Goal: Browse casually: Explore the website without a specific task or goal

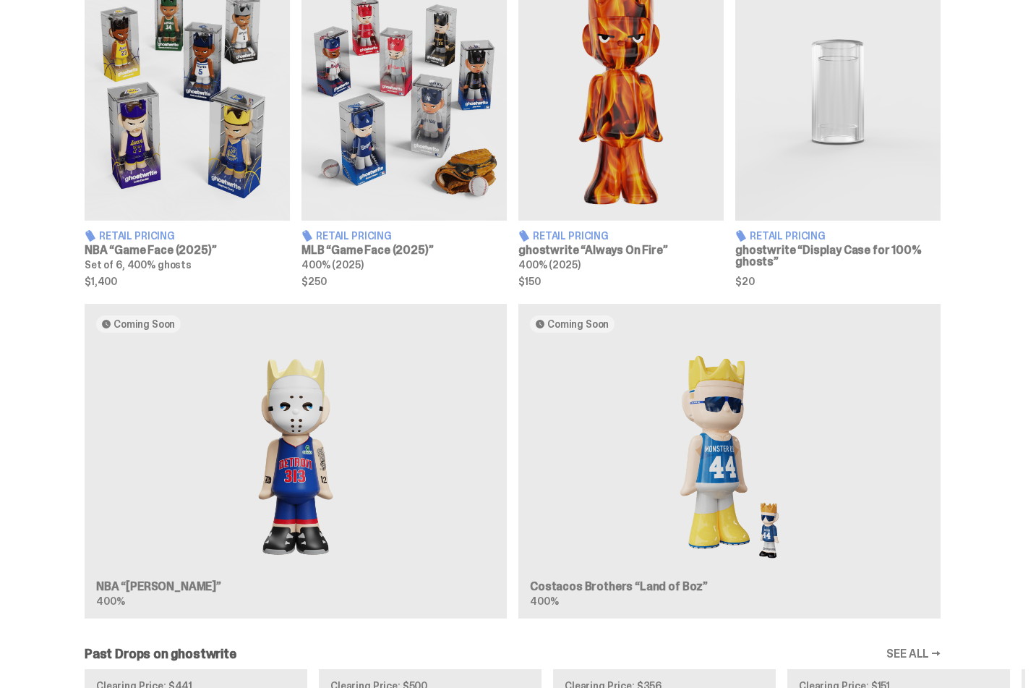
scroll to position [584, 0]
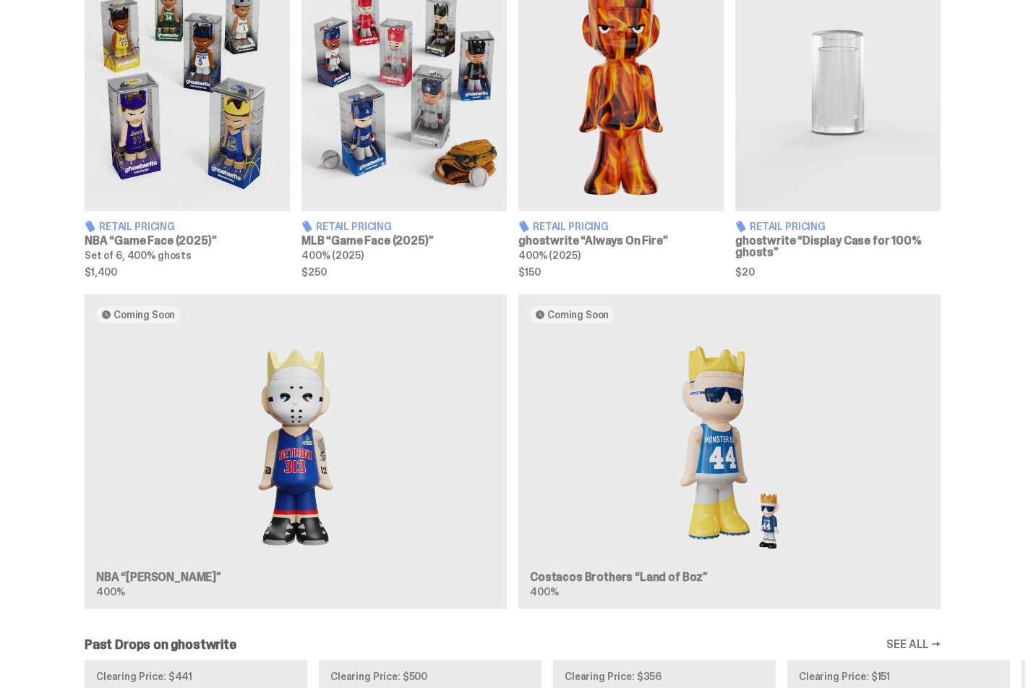
click at [324, 428] on div "Coming Soon NBA “[PERSON_NAME]” 400% Coming Soon Costacos Brothers “Land of Boz…" at bounding box center [512, 457] width 1025 height 326
click at [320, 431] on div "Coming Soon NBA “[PERSON_NAME]” 400% Coming Soon Costacos Brothers “Land of Boz…" at bounding box center [512, 457] width 1025 height 326
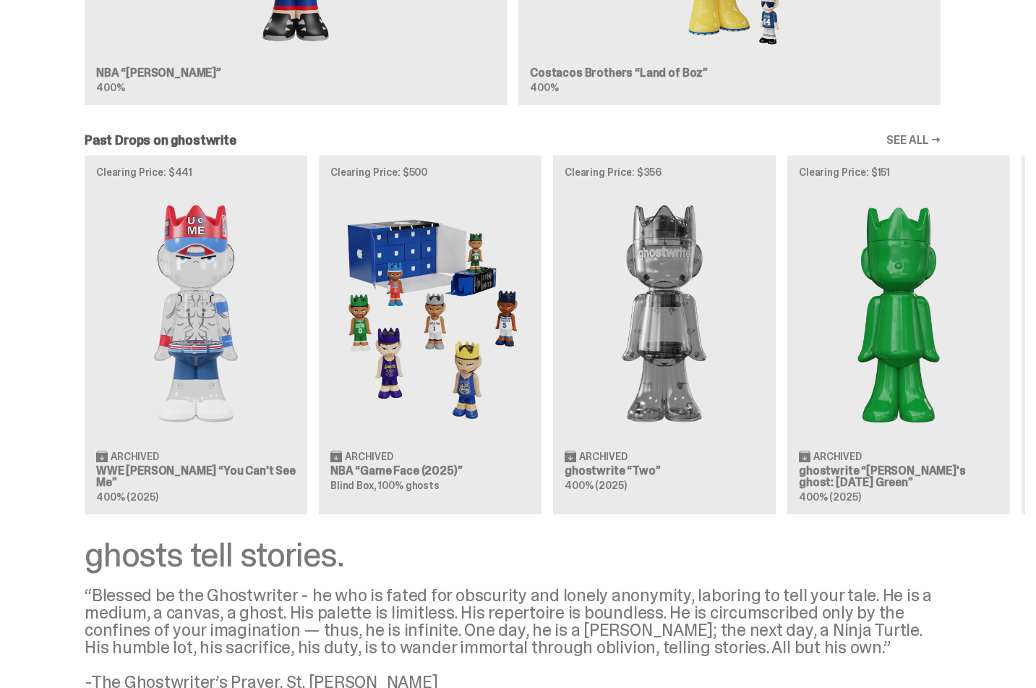
scroll to position [1121, 0]
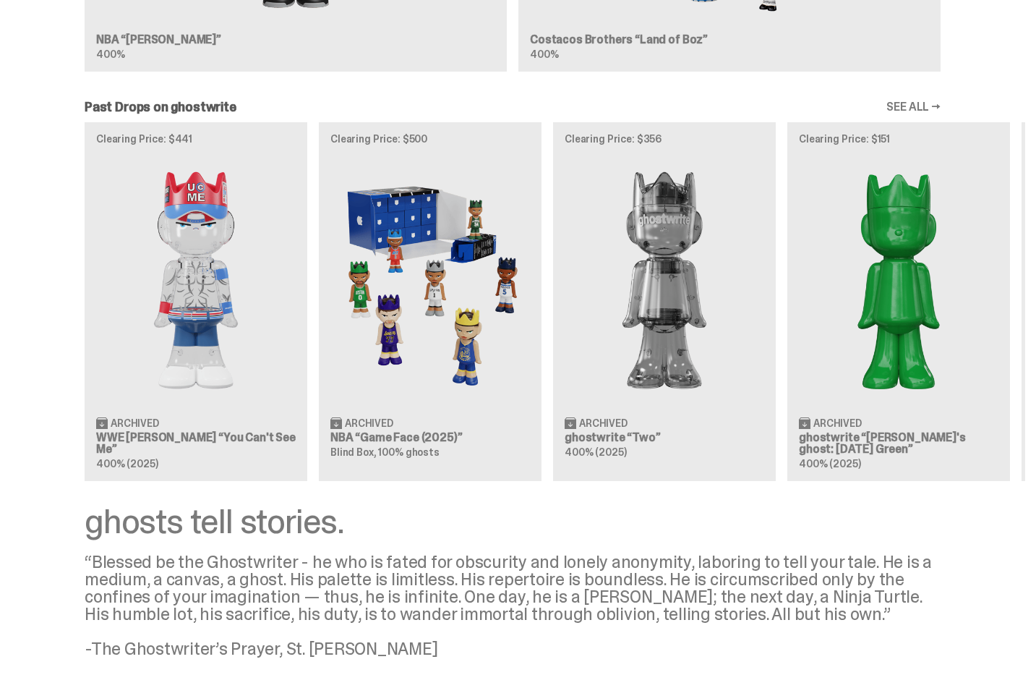
click at [200, 387] on div "Clearing Price: $441 Archived WWE [PERSON_NAME] “You Can't See Me” 400% (2025) …" at bounding box center [512, 301] width 1025 height 359
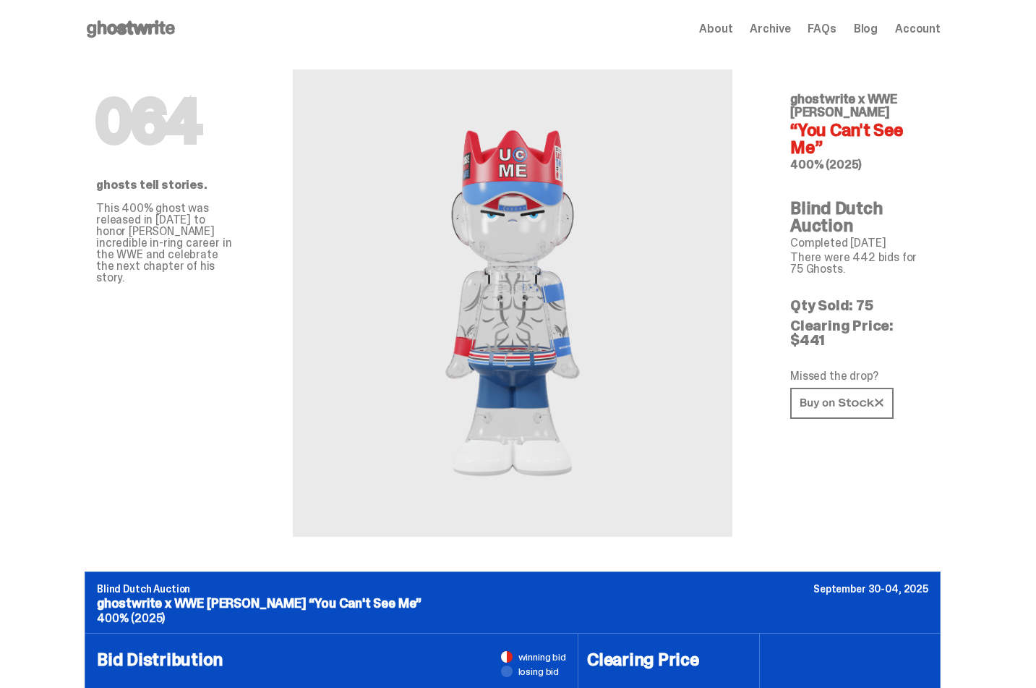
click at [121, 25] on use at bounding box center [131, 28] width 88 height 17
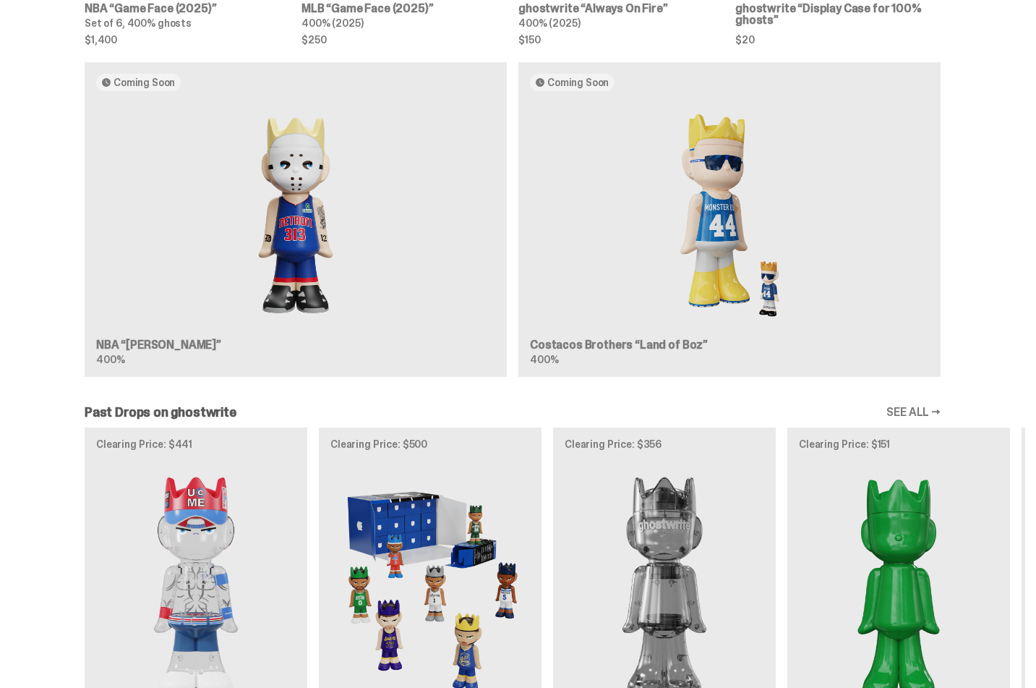
scroll to position [793, 0]
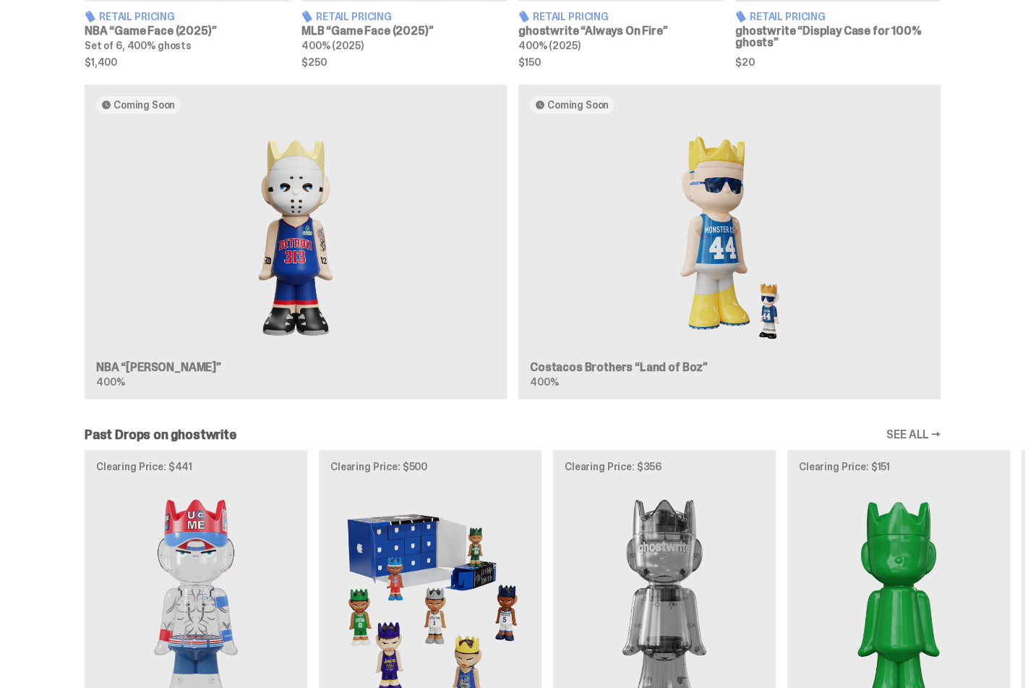
click at [284, 171] on div "Coming Soon NBA “[PERSON_NAME]” 400% Coming Soon Costacos Brothers “Land of Boz…" at bounding box center [512, 248] width 1025 height 326
